Goal: Information Seeking & Learning: Learn about a topic

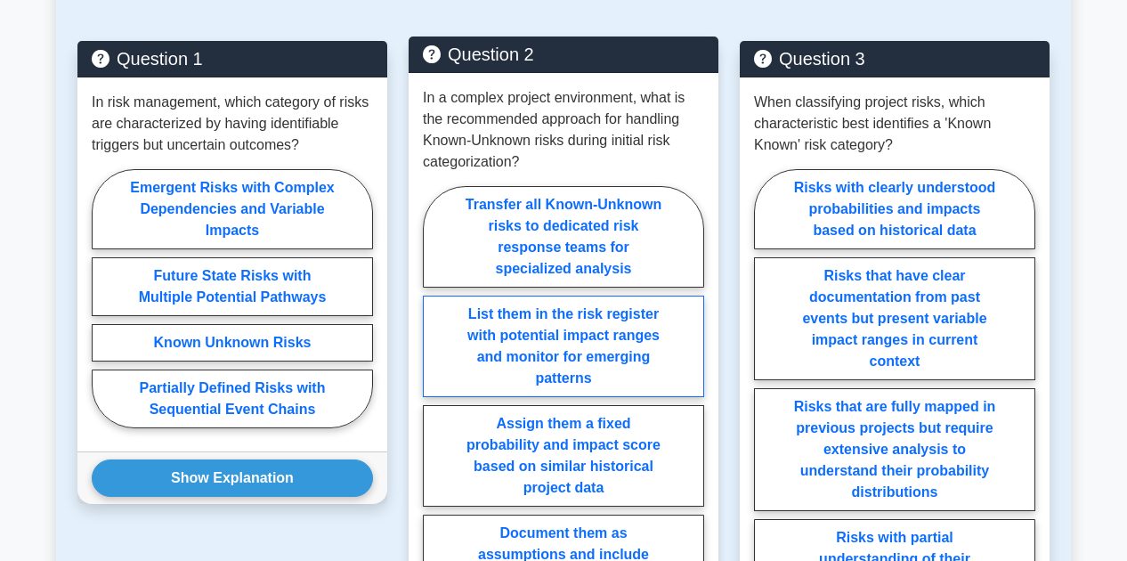
scroll to position [866, 0]
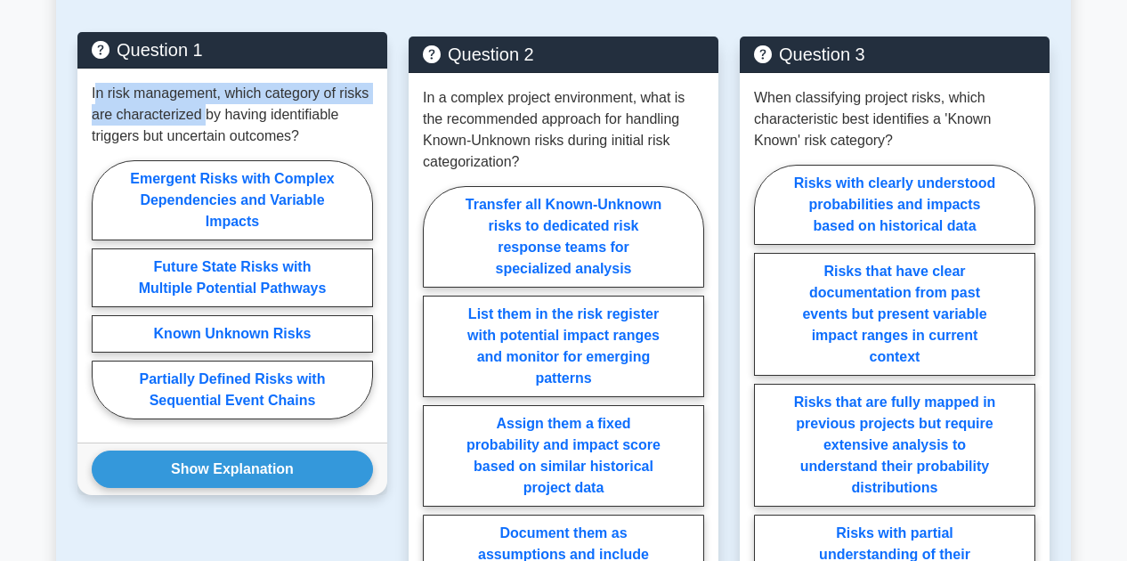
drag, startPoint x: 94, startPoint y: 100, endPoint x: 203, endPoint y: 108, distance: 108.9
click at [203, 108] on p "In risk management, which category of risks are characterized by having identif…" at bounding box center [232, 115] width 281 height 64
click at [227, 97] on p "In risk management, which category of risks are characterized by having identif…" at bounding box center [232, 115] width 281 height 64
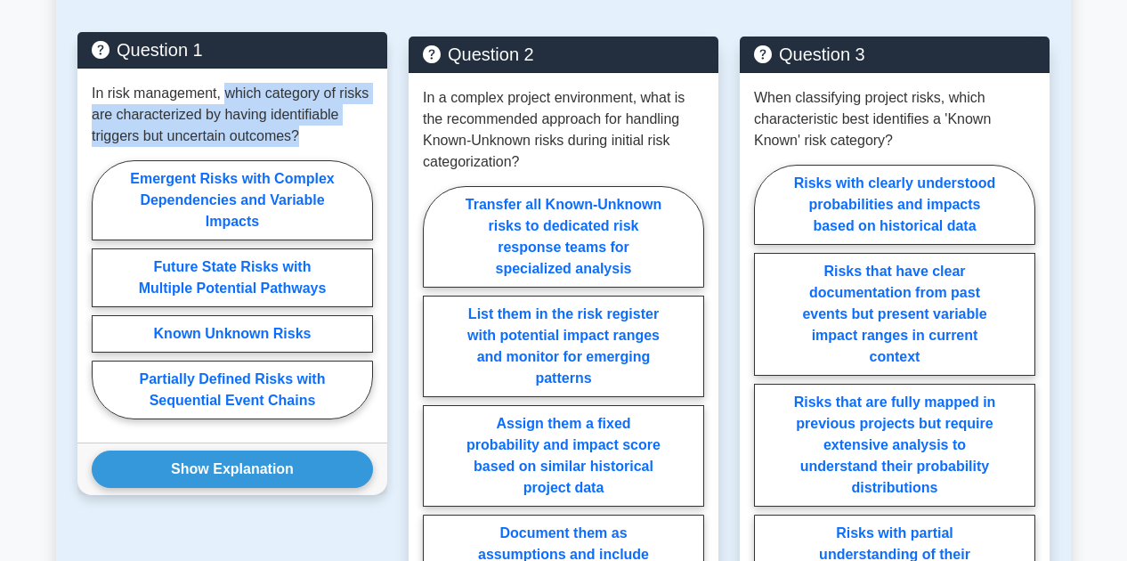
drag, startPoint x: 227, startPoint y: 97, endPoint x: 309, endPoint y: 135, distance: 90.4
click at [309, 135] on p "In risk management, which category of risks are characterized by having identif…" at bounding box center [232, 115] width 281 height 64
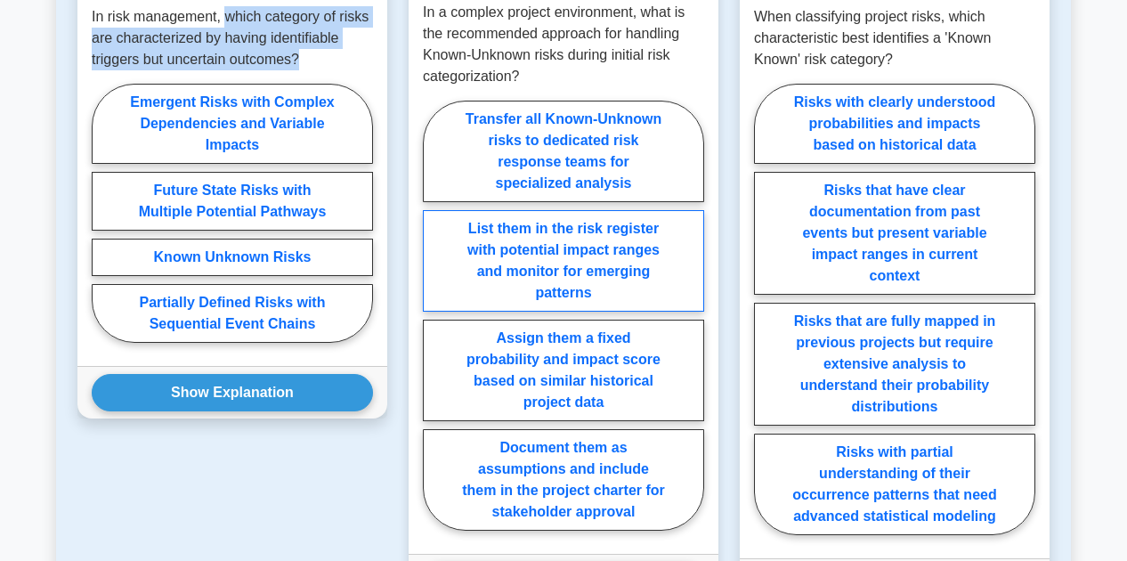
scroll to position [940, 0]
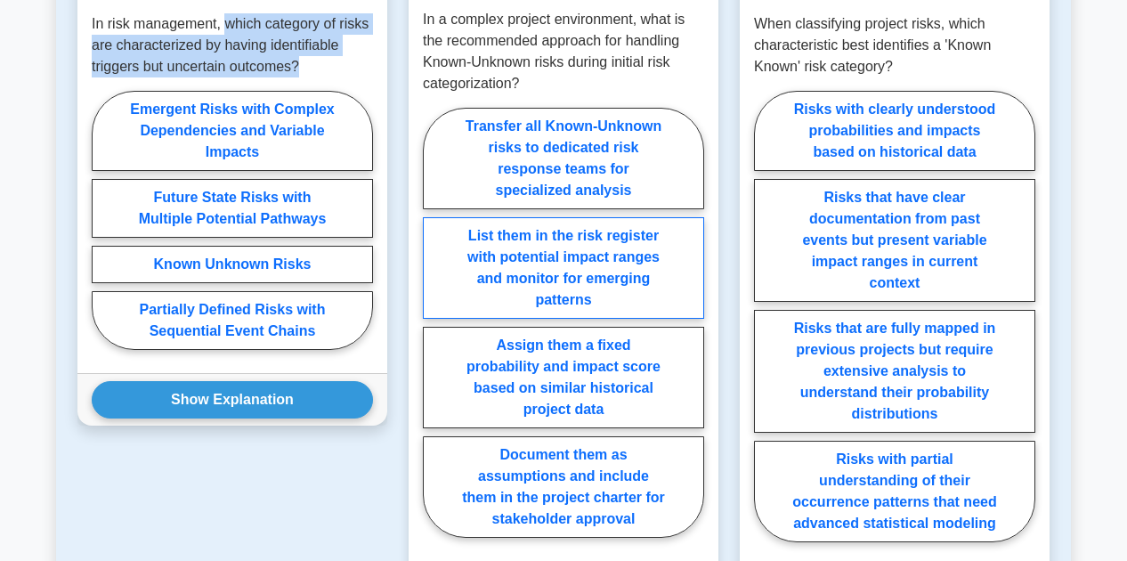
copy p "which category of risks are characterized by having identifiable triggers but u…"
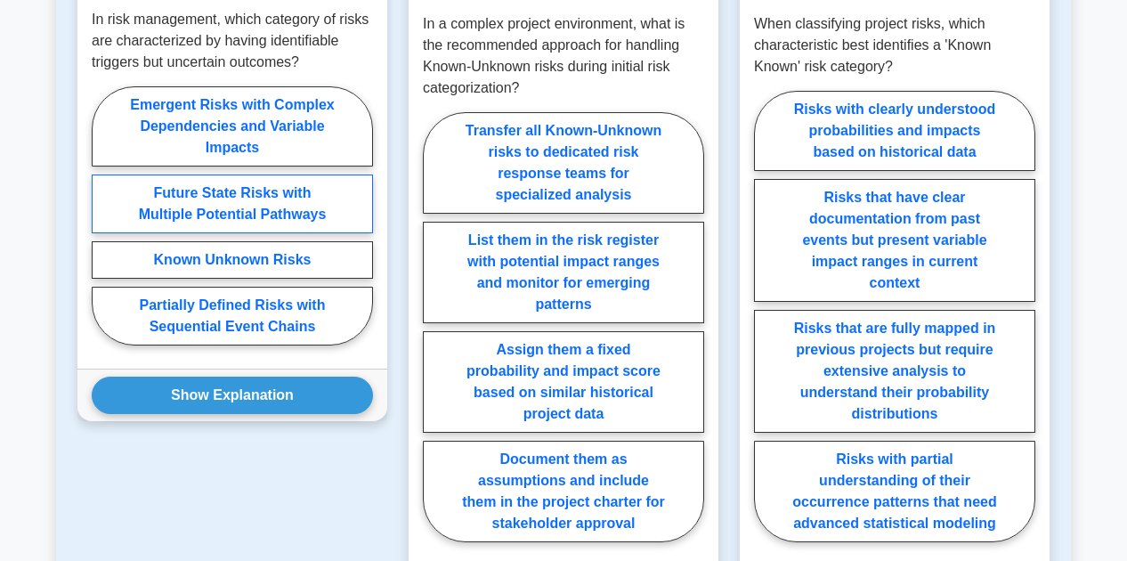
click at [277, 199] on label "Future State Risks with Multiple Potential Pathways" at bounding box center [232, 203] width 281 height 59
click at [103, 215] on input "Future State Risks with Multiple Potential Pathways" at bounding box center [98, 221] width 12 height 12
radio input "true"
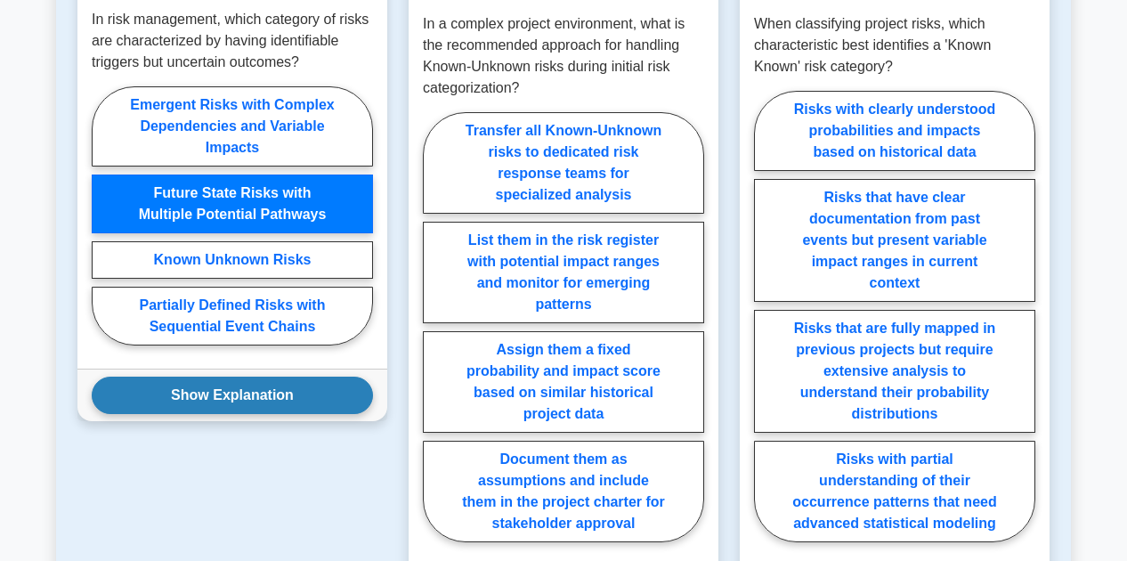
click at [276, 400] on button "Show Explanation" at bounding box center [232, 395] width 281 height 37
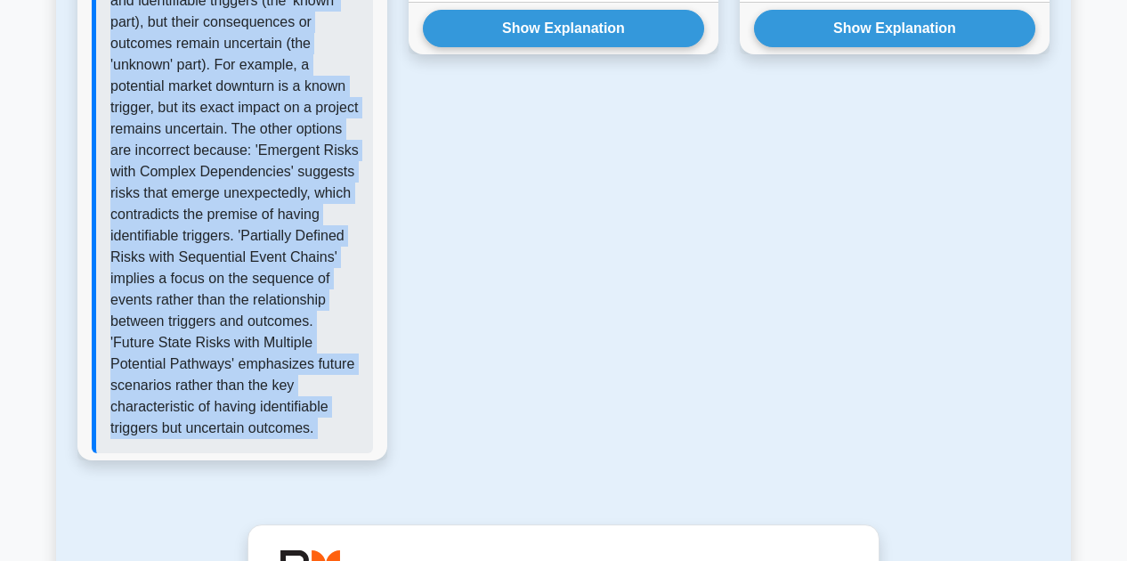
scroll to position [1527, 0]
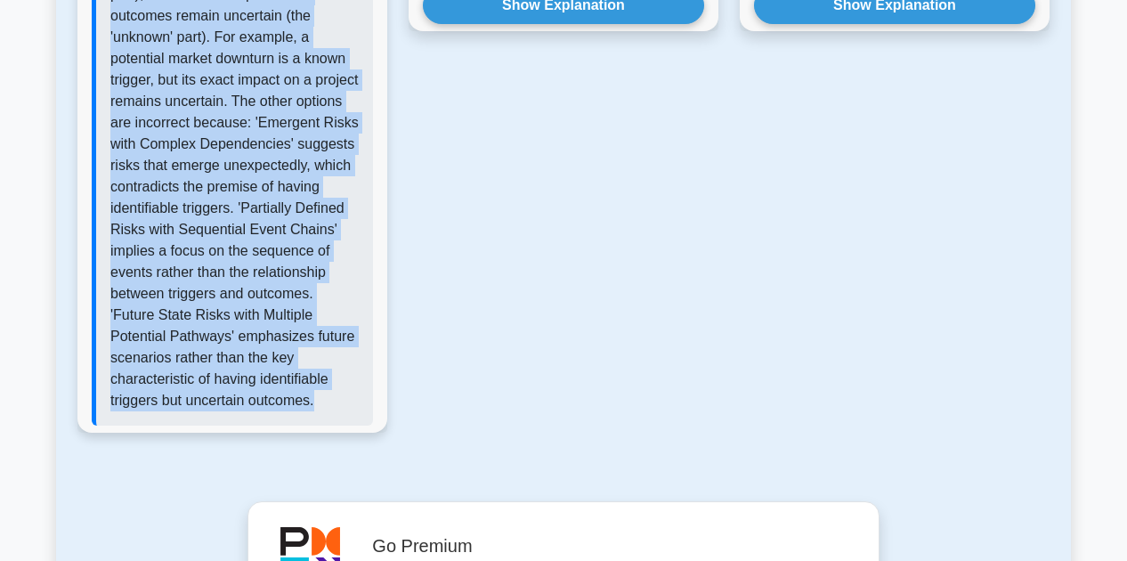
drag, startPoint x: 113, startPoint y: 182, endPoint x: 332, endPoint y: 426, distance: 328.4
click at [332, 411] on p "Known Unknown Risks is the correct answer in risk management terminology. These…" at bounding box center [234, 155] width 248 height 513
copy p "Known Unknown Risks is the correct answer in risk management terminology. These…"
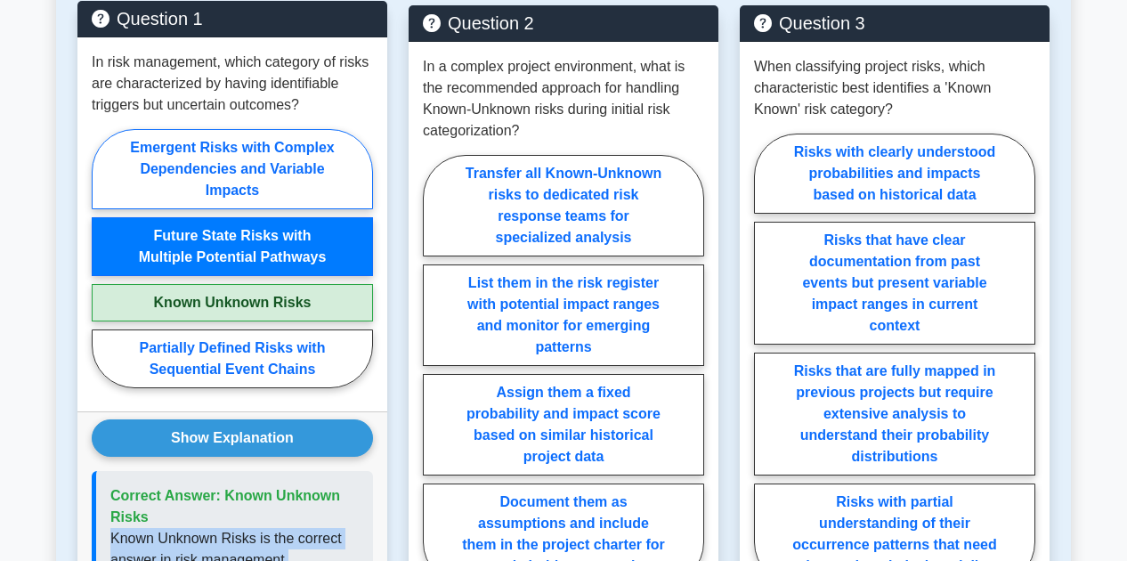
scroll to position [895, 0]
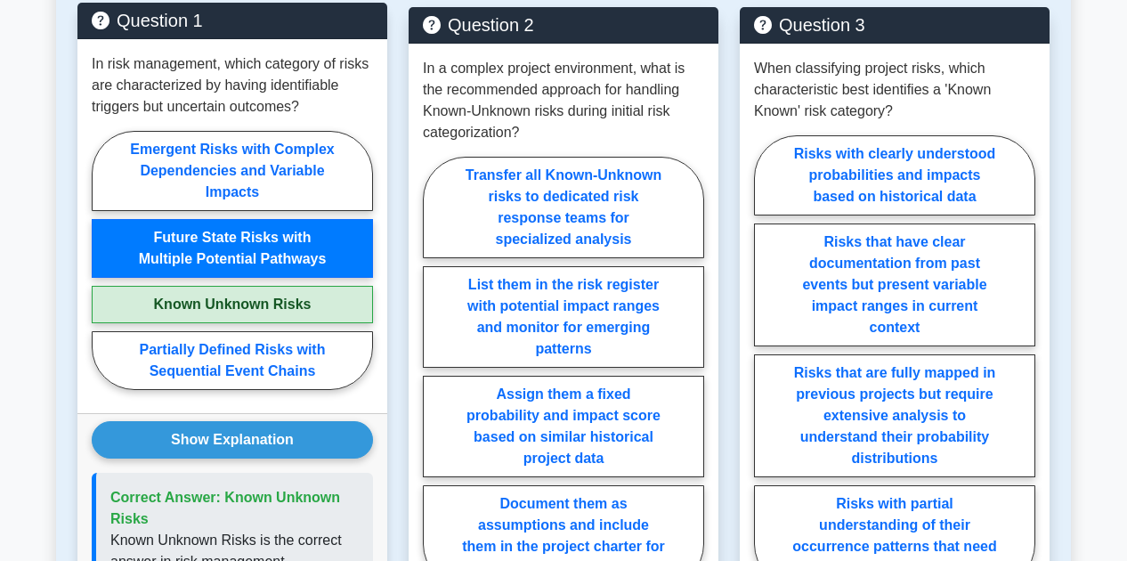
drag, startPoint x: 171, startPoint y: 402, endPoint x: 174, endPoint y: 329, distance: 73.0
click at [174, 329] on div "In risk management, which category of risks are characterized by having identif…" at bounding box center [232, 226] width 310 height 374
drag, startPoint x: 319, startPoint y: 107, endPoint x: 348, endPoint y: 402, distance: 297.0
click at [348, 402] on div "In risk management, which category of risks are characterized by having identif…" at bounding box center [232, 226] width 310 height 374
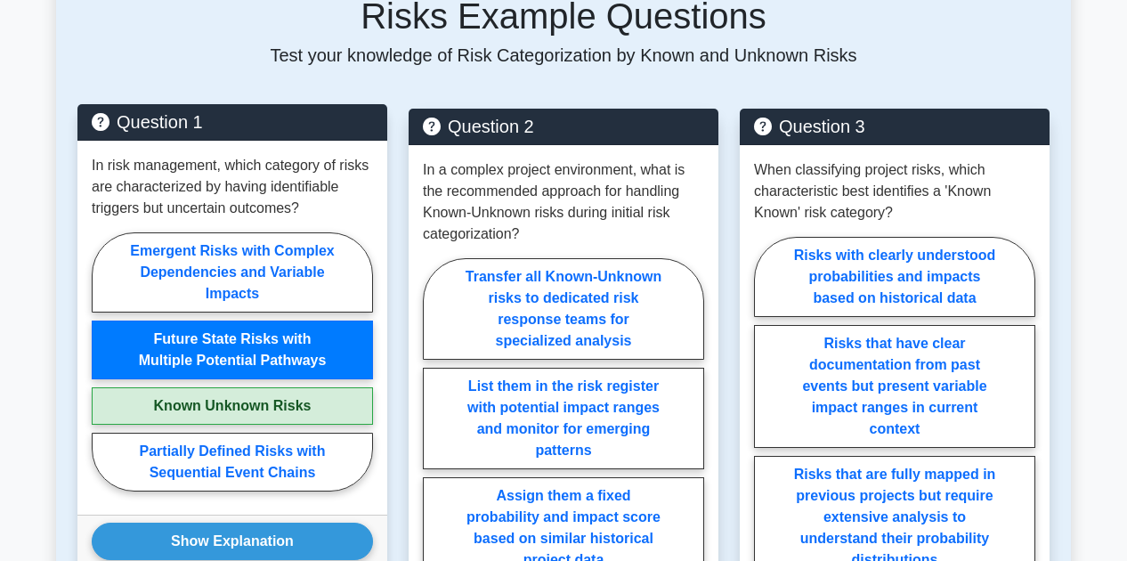
scroll to position [793, 0]
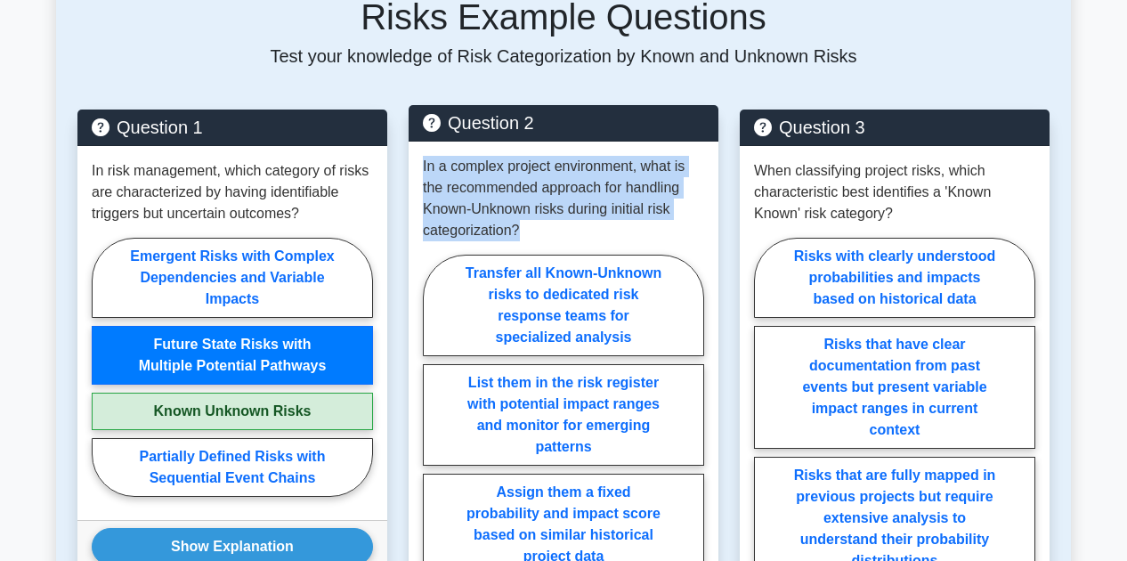
drag, startPoint x: 424, startPoint y: 170, endPoint x: 527, endPoint y: 227, distance: 117.9
click at [527, 227] on p "In a complex project environment, what is the recommended approach for handling…" at bounding box center [563, 198] width 281 height 85
copy p "In a complex project environment, what is the recommended approach for handling…"
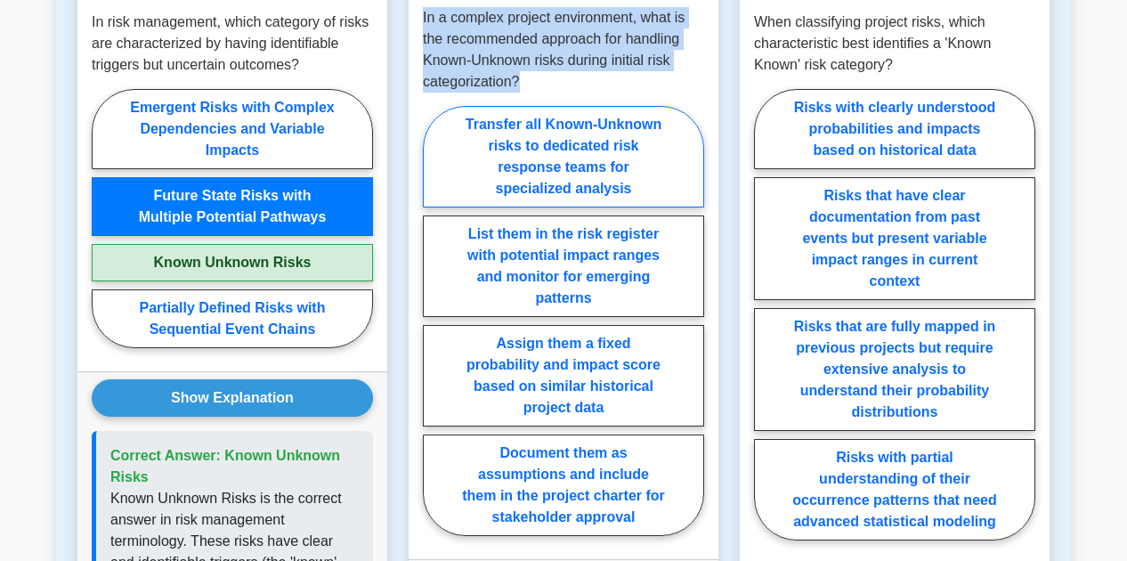
scroll to position [943, 0]
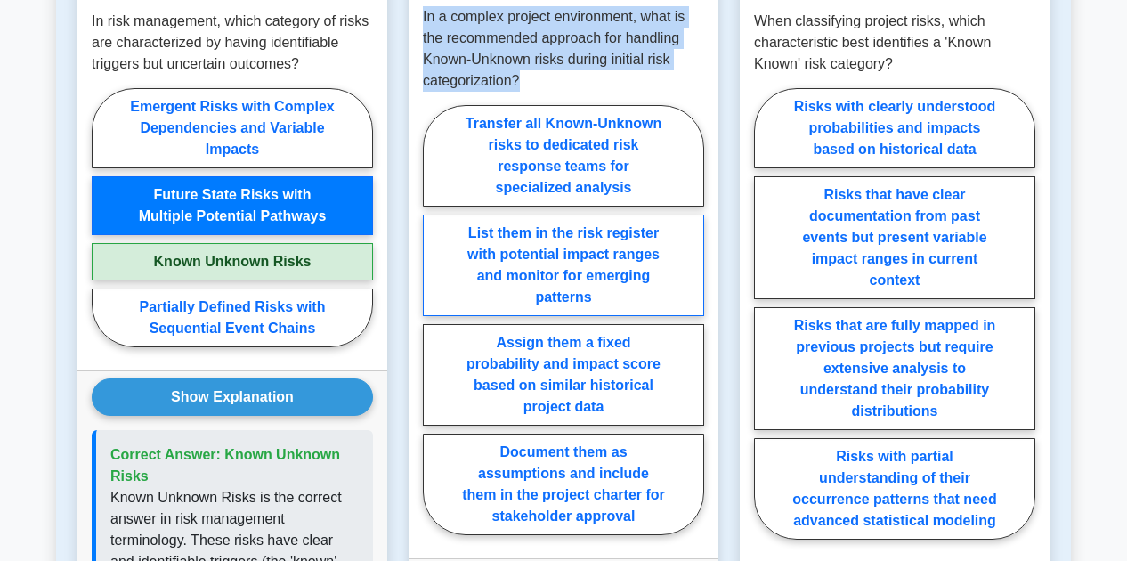
click at [592, 269] on label "List them in the risk register with potential impact ranges and monitor for eme…" at bounding box center [563, 265] width 281 height 101
click at [434, 320] on input "List them in the risk register with potential impact ranges and monitor for eme…" at bounding box center [429, 326] width 12 height 12
radio input "true"
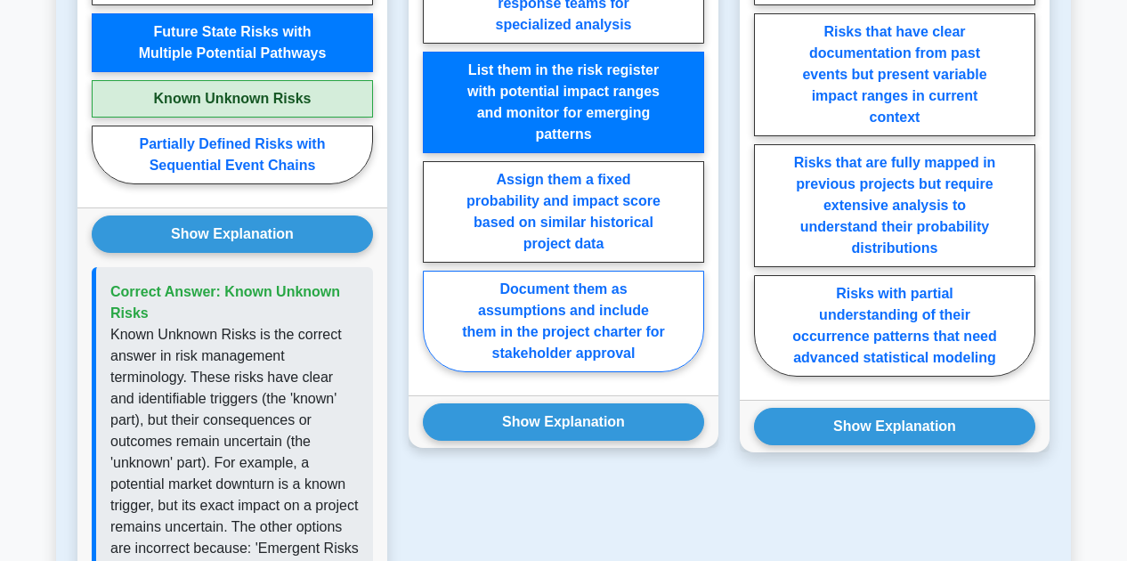
scroll to position [1107, 0]
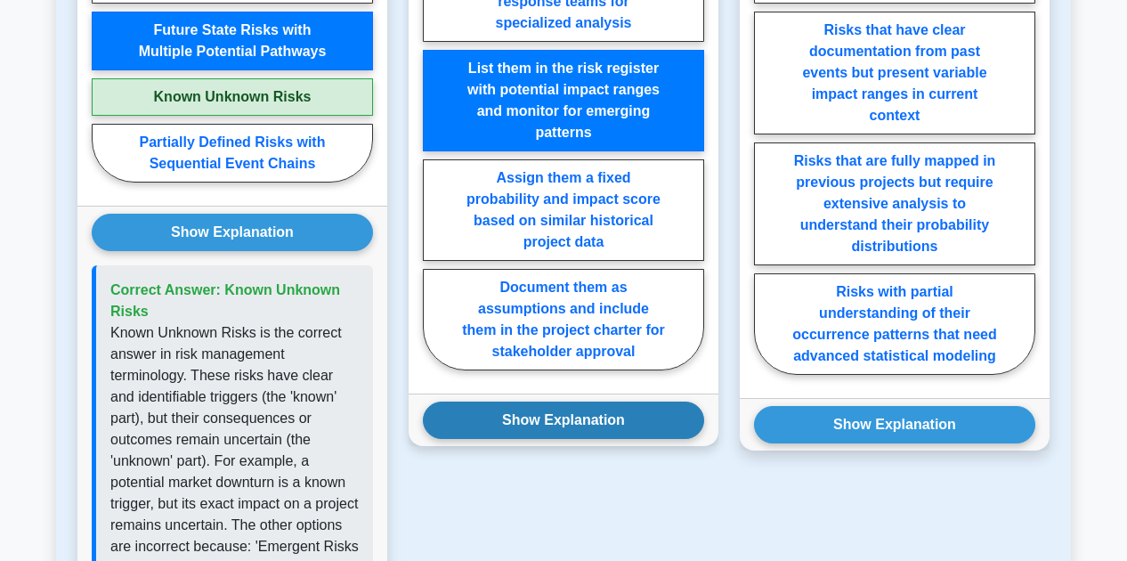
click at [565, 415] on button "Show Explanation" at bounding box center [563, 419] width 281 height 37
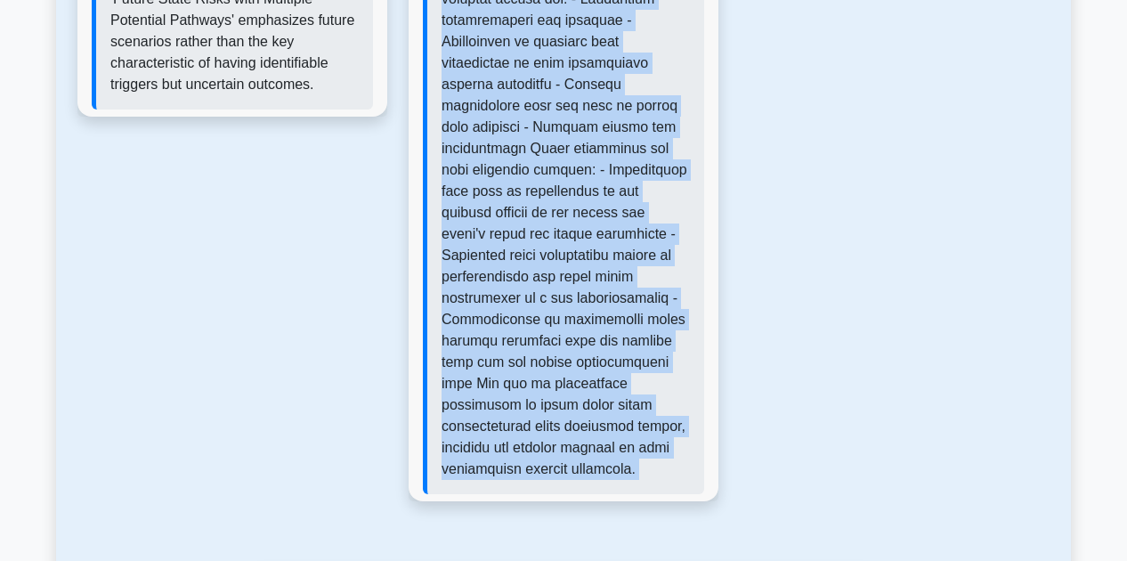
scroll to position [1870, 0]
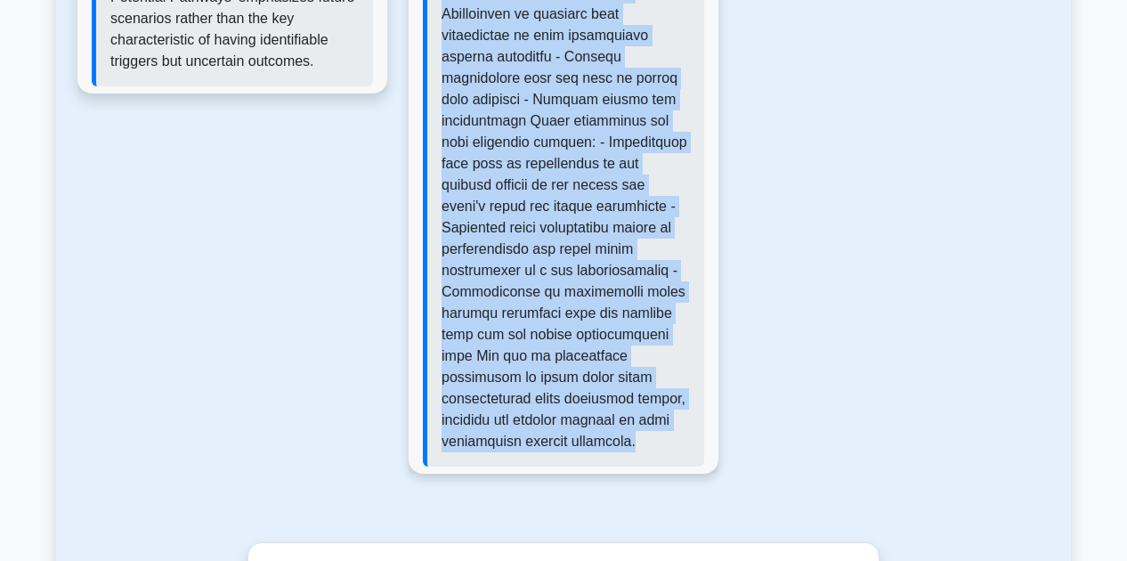
drag, startPoint x: 445, startPoint y: 274, endPoint x: 545, endPoint y: 419, distance: 176.0
click at [545, 419] on p at bounding box center [566, 121] width 248 height 662
copy p "Known-Unknown risks are those where we know the risk exists but are uncertain a…"
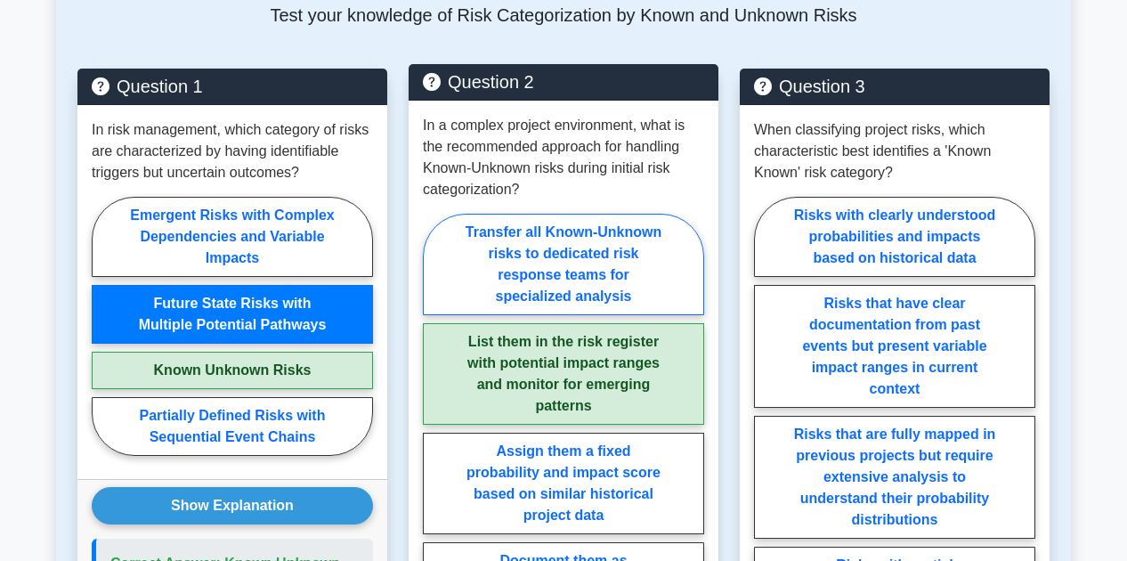
scroll to position [822, 0]
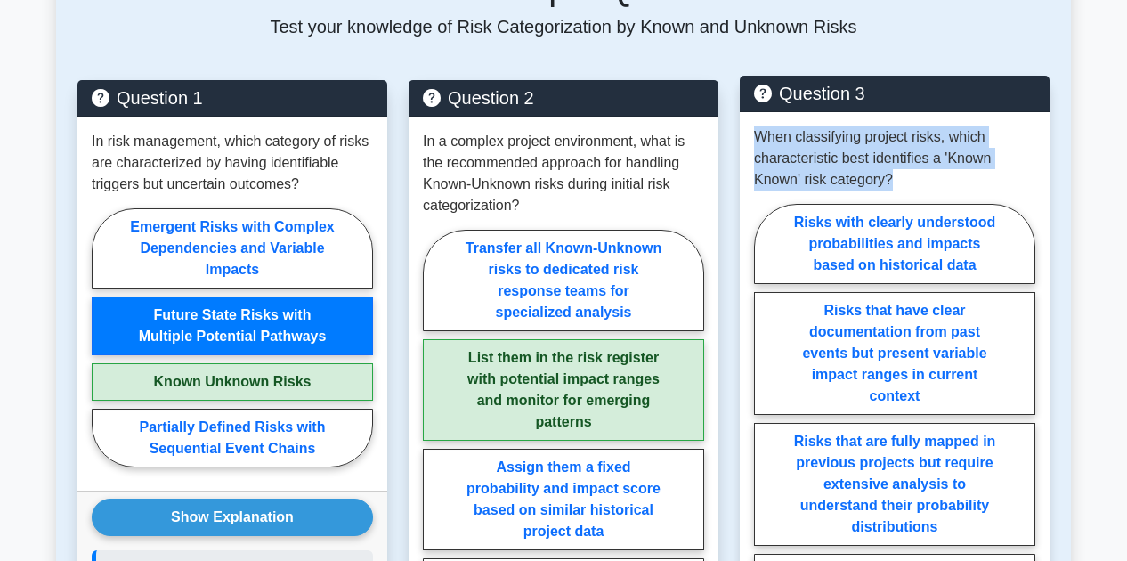
drag, startPoint x: 759, startPoint y: 142, endPoint x: 902, endPoint y: 181, distance: 147.7
click at [902, 181] on p "When classifying project risks, which characteristic best identifies a 'Known K…" at bounding box center [894, 158] width 281 height 64
copy p "When classifying project risks, which characteristic best identifies a 'Known K…"
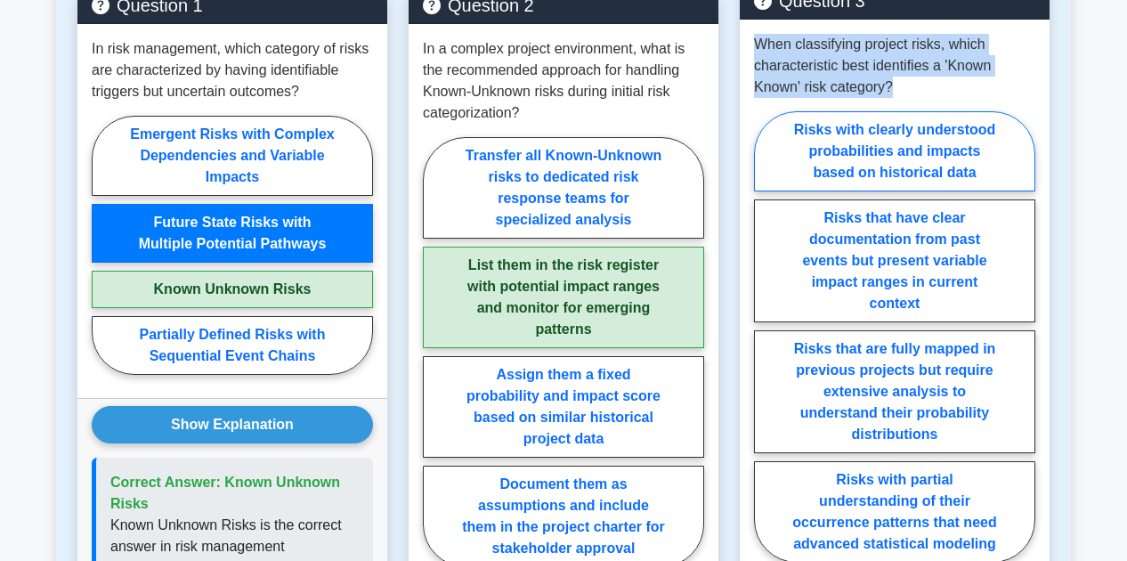
scroll to position [928, 0]
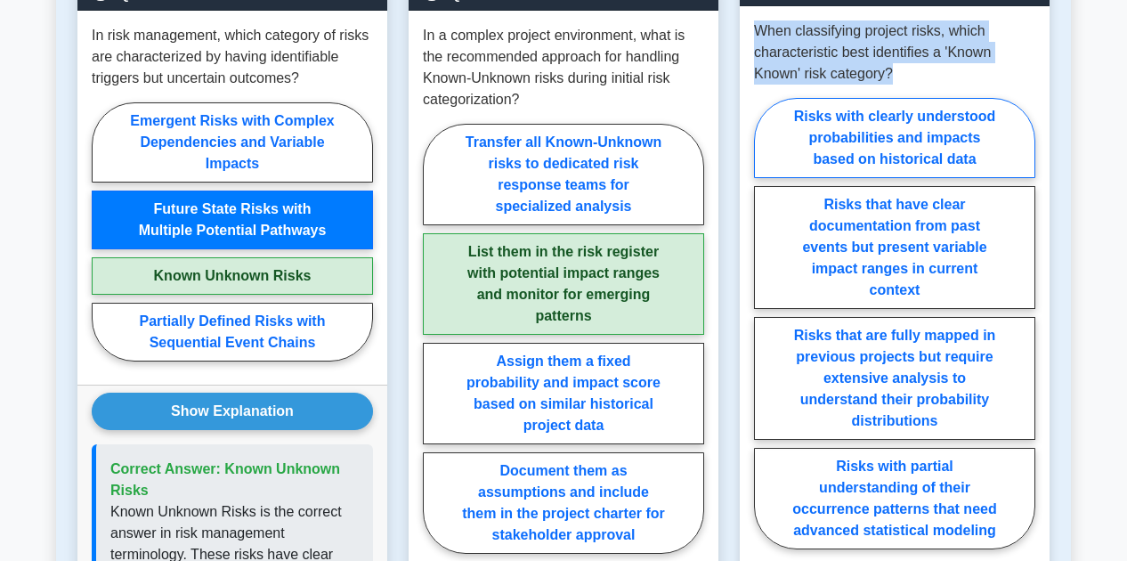
click at [885, 142] on label "Risks with clearly understood probabilities and impacts based on historical data" at bounding box center [894, 138] width 281 height 80
click at [766, 323] on input "Risks with clearly understood probabilities and impacts based on historical data" at bounding box center [760, 329] width 12 height 12
radio input "true"
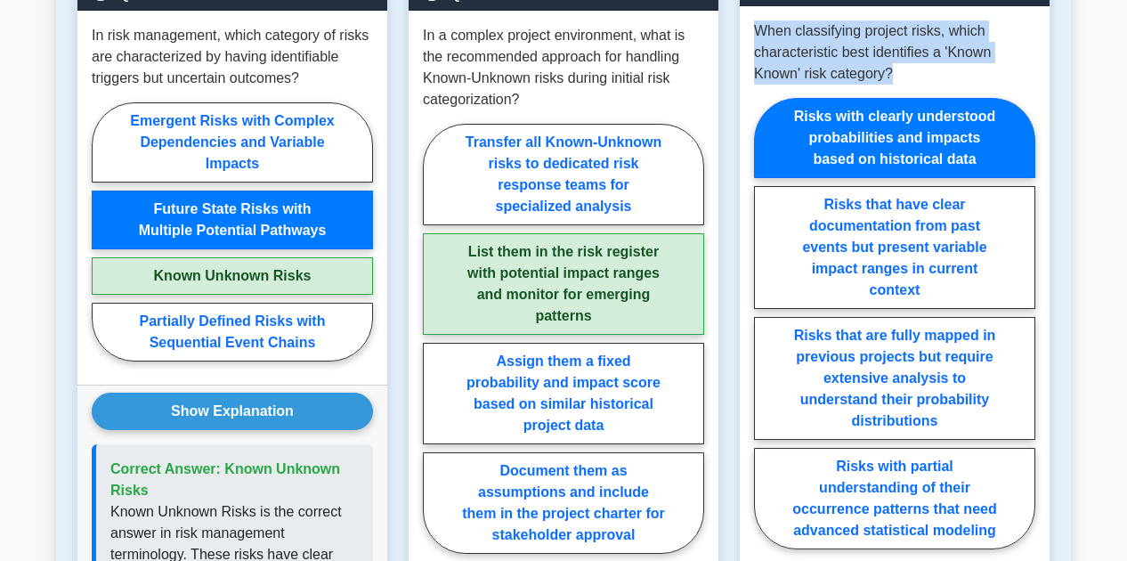
click at [885, 142] on label "Risks with clearly understood probabilities and impacts based on historical data" at bounding box center [894, 138] width 281 height 80
click at [766, 323] on input "Risks with clearly understood probabilities and impacts based on historical data" at bounding box center [760, 329] width 12 height 12
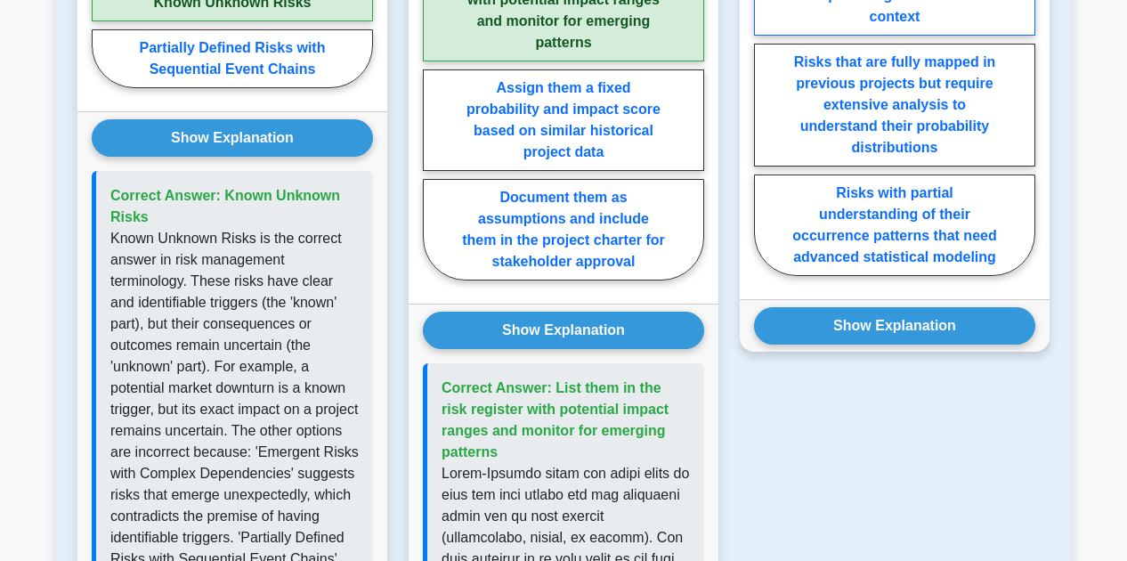
scroll to position [1246, 0]
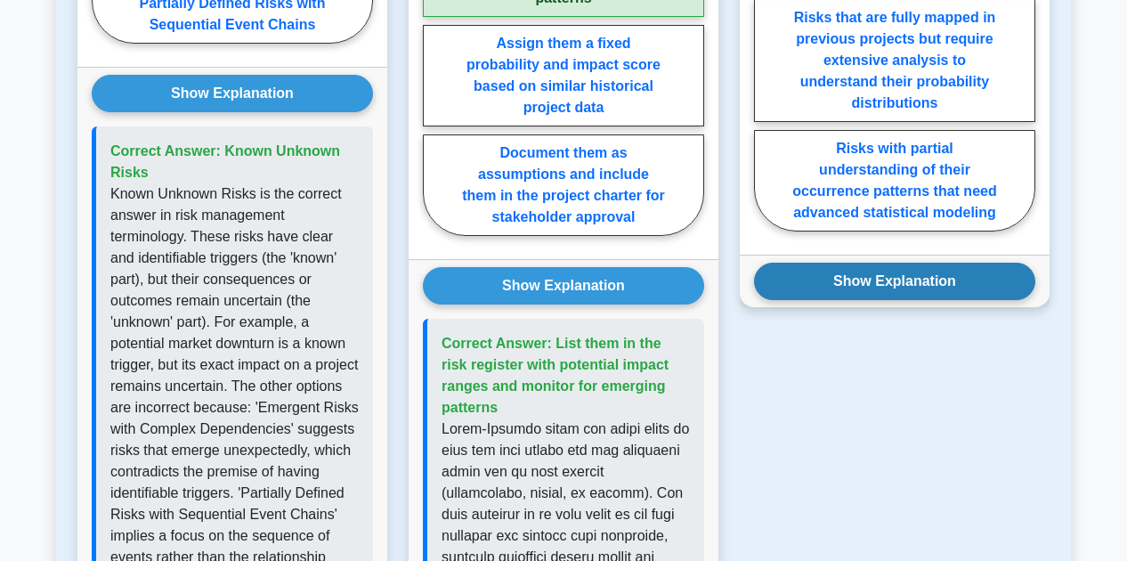
click at [867, 280] on button "Show Explanation" at bounding box center [894, 281] width 281 height 37
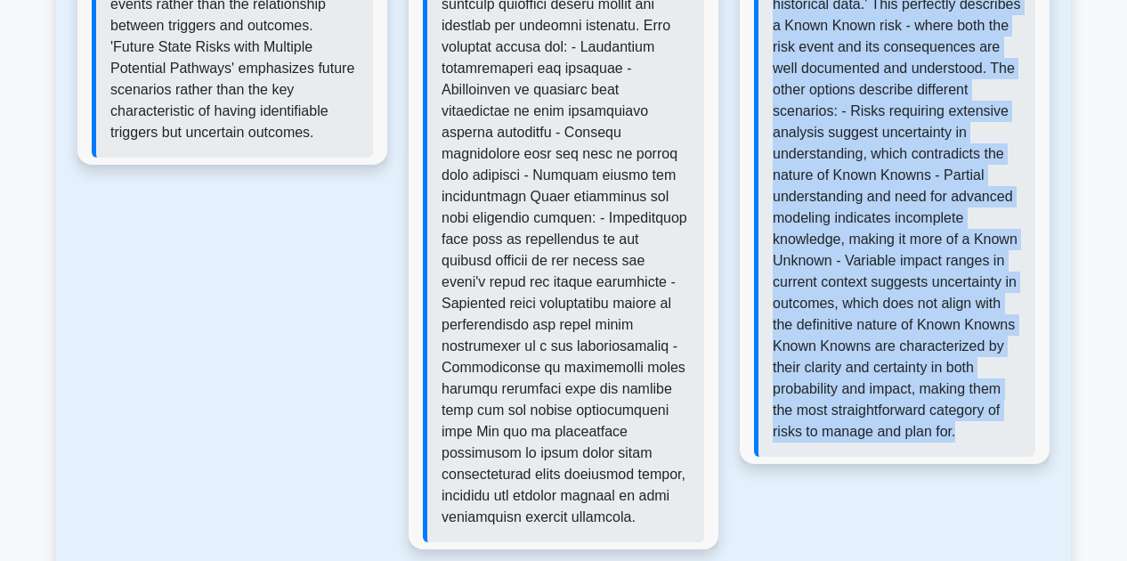
scroll to position [1850, 0]
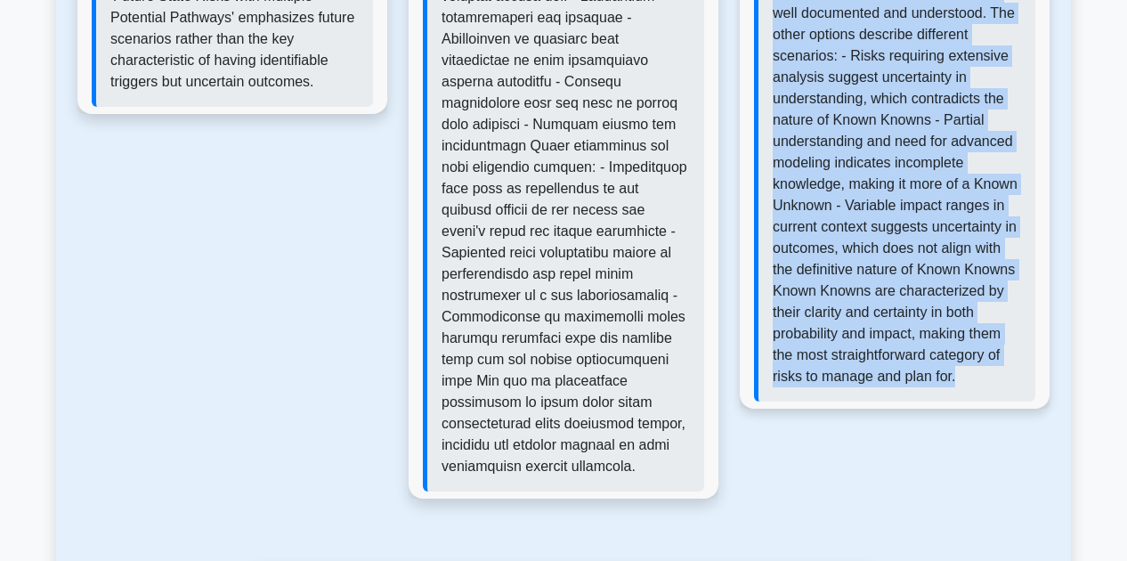
drag, startPoint x: 776, startPoint y: 77, endPoint x: 963, endPoint y: 410, distance: 381.8
copy div "Correct Answer: Risks with clearly understood probabilities and impacts based o…"
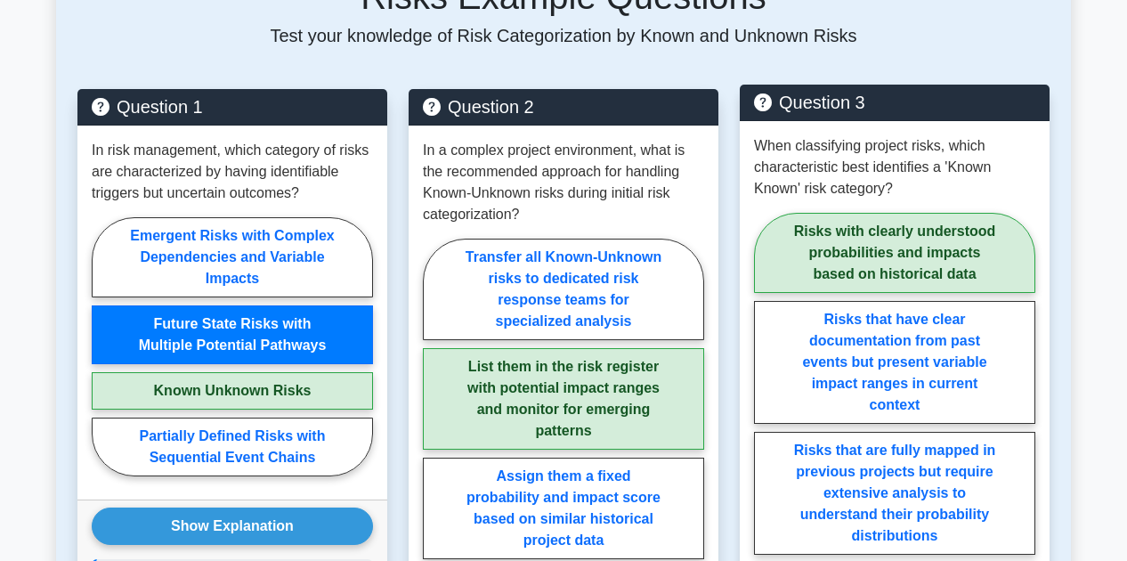
scroll to position [813, 0]
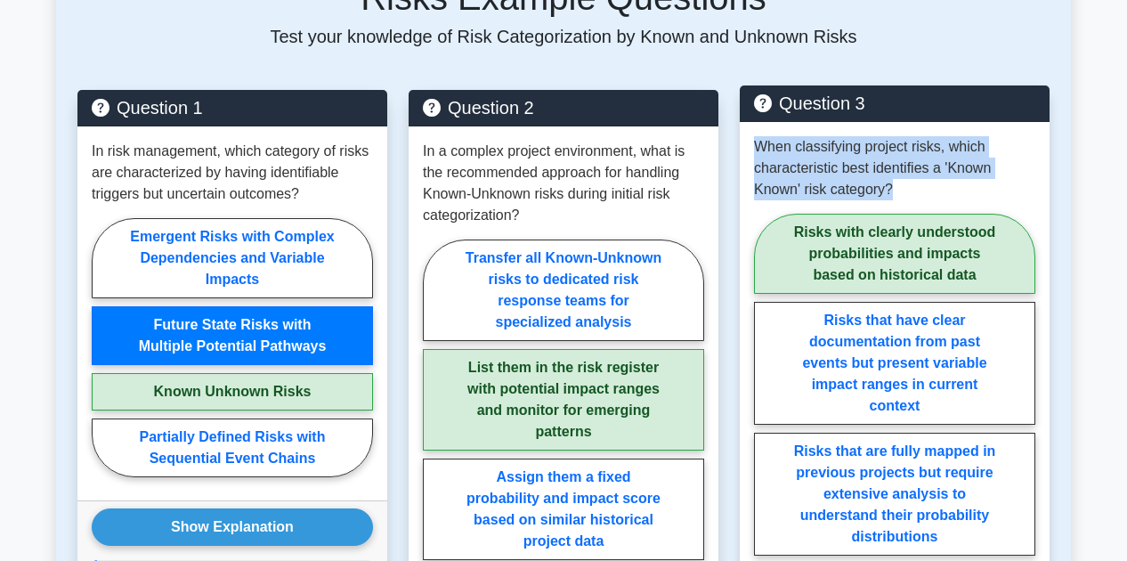
drag, startPoint x: 757, startPoint y: 148, endPoint x: 893, endPoint y: 184, distance: 141.0
click at [893, 184] on p "When classifying project risks, which characteristic best identifies a 'Known K…" at bounding box center [894, 168] width 281 height 64
copy p "When classifying project risks, which characteristic best identifies a 'Known K…"
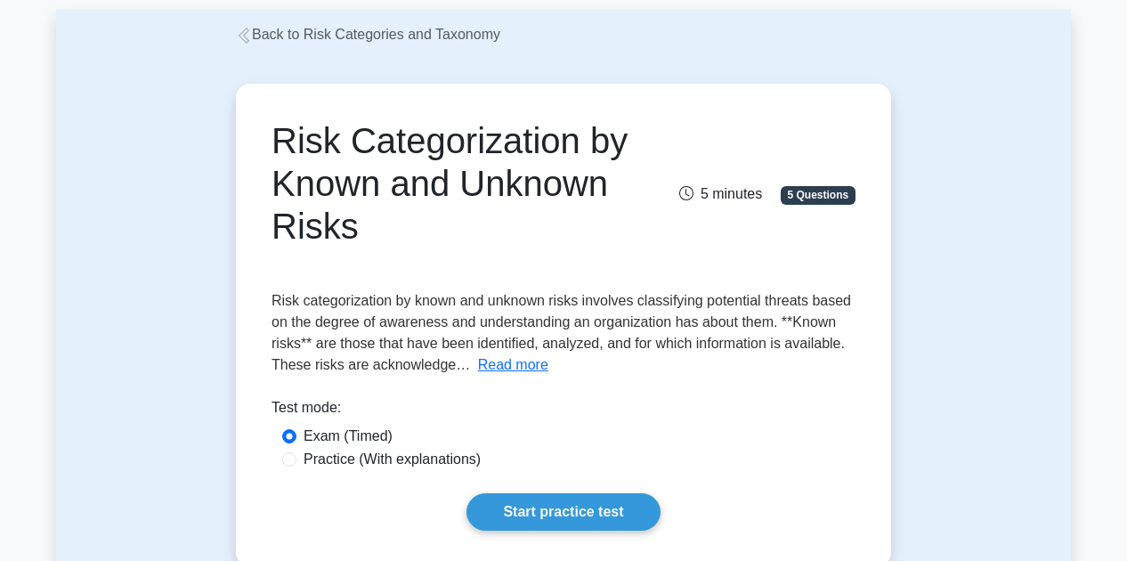
scroll to position [89, 0]
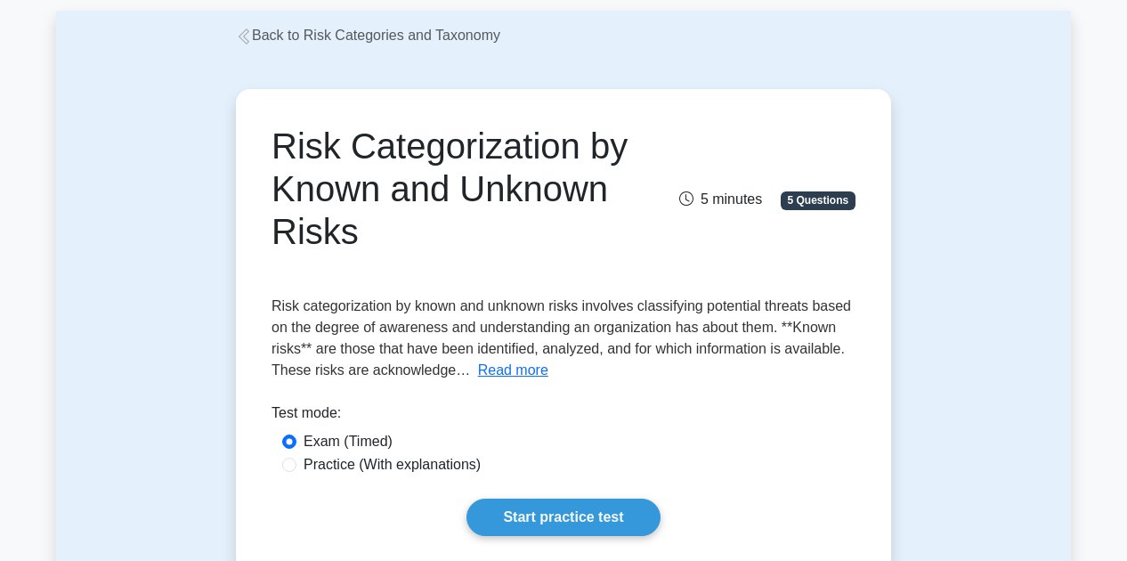
click at [449, 36] on link "Back to Risk Categories and Taxonomy" at bounding box center [368, 35] width 264 height 15
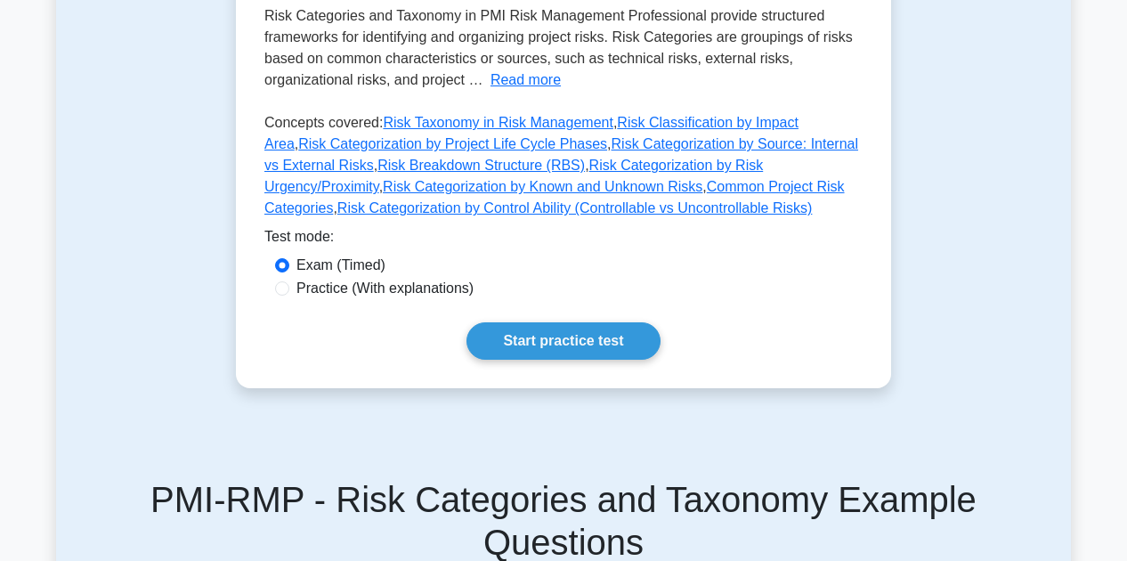
scroll to position [452, 0]
click at [517, 82] on button "Read more" at bounding box center [525, 80] width 70 height 21
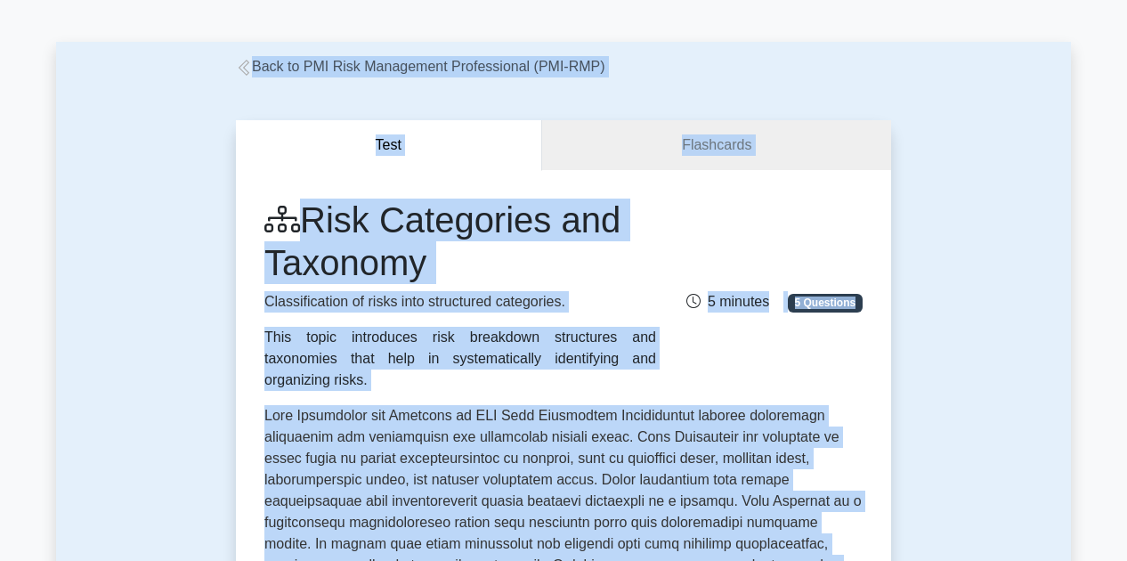
scroll to position [53, 0]
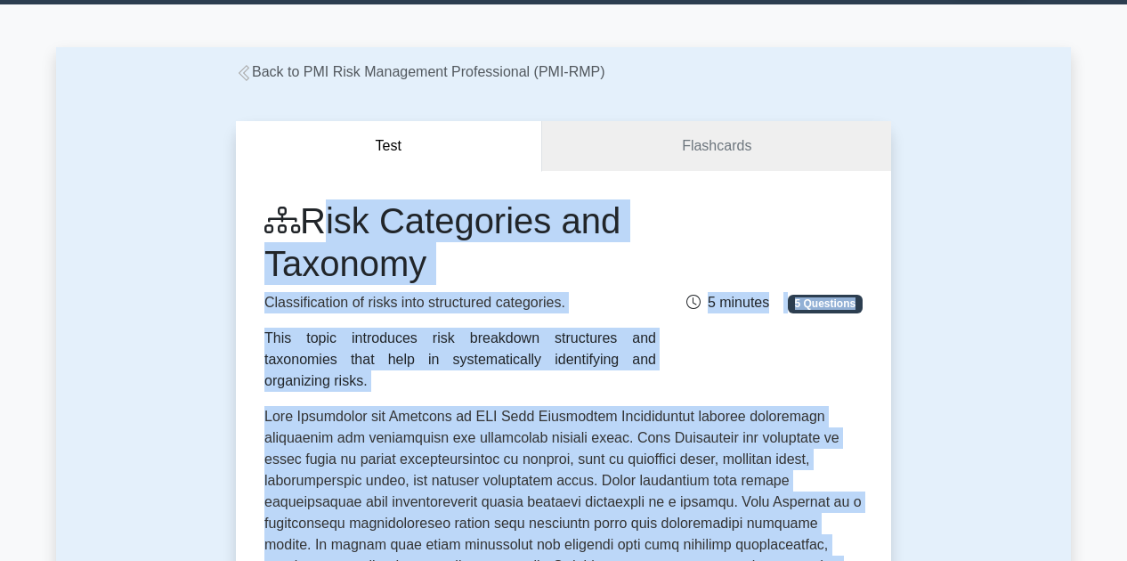
drag, startPoint x: 490, startPoint y: 361, endPoint x: 320, endPoint y: 230, distance: 215.8
copy div "Risk Categories and Taxonomy Classification of risks into structured categories…"
